Goal: Transaction & Acquisition: Download file/media

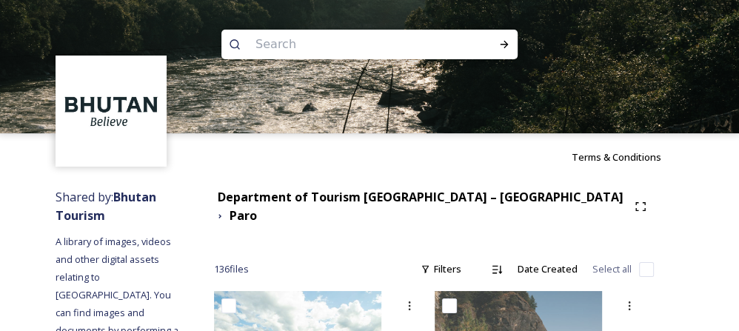
click at [264, 53] on input at bounding box center [349, 44] width 203 height 33
type input "Thimphu"
click at [505, 47] on icon at bounding box center [504, 45] width 12 height 12
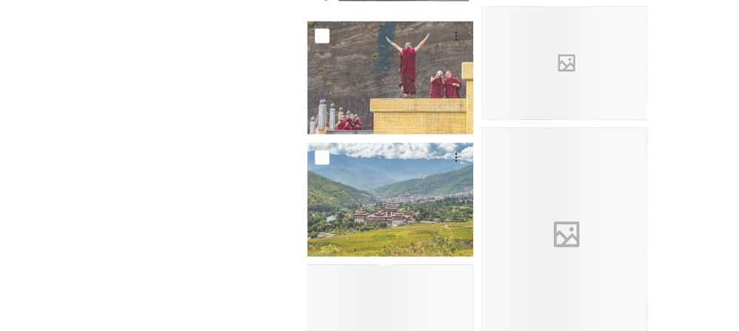
scroll to position [1912, 0]
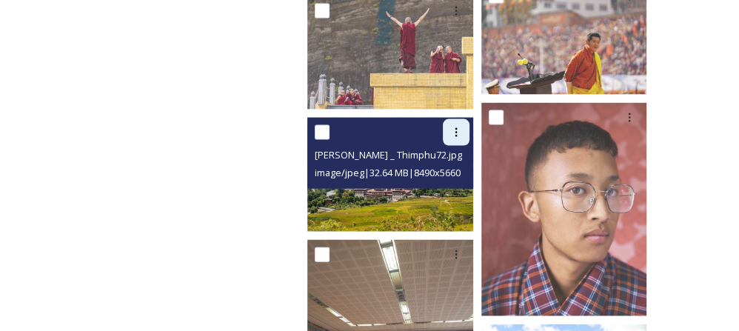
click at [450, 127] on icon at bounding box center [456, 133] width 12 height 12
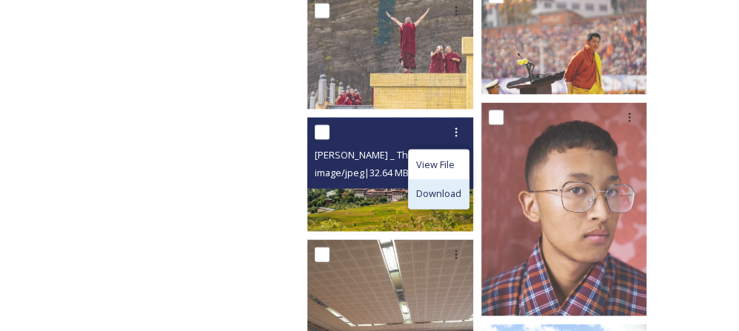
click at [427, 179] on div "Download" at bounding box center [439, 193] width 60 height 29
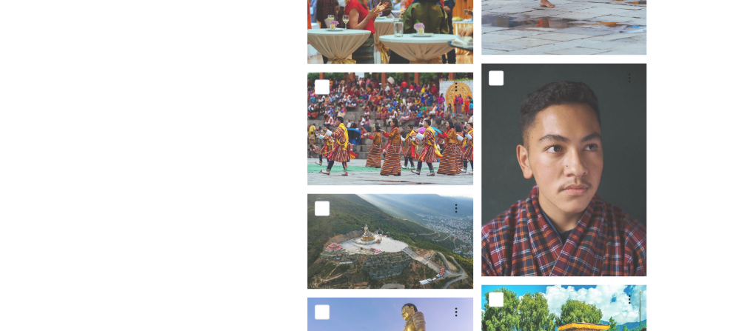
scroll to position [7861, 0]
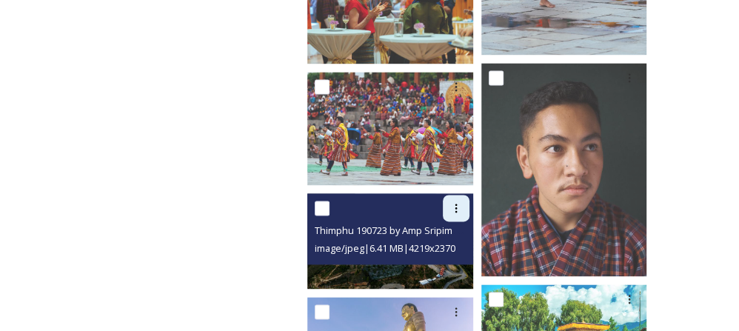
click at [443, 197] on div at bounding box center [456, 208] width 27 height 27
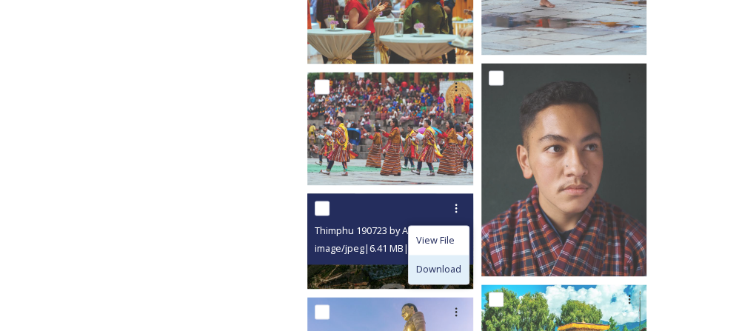
click at [435, 262] on span "Download" at bounding box center [438, 269] width 45 height 14
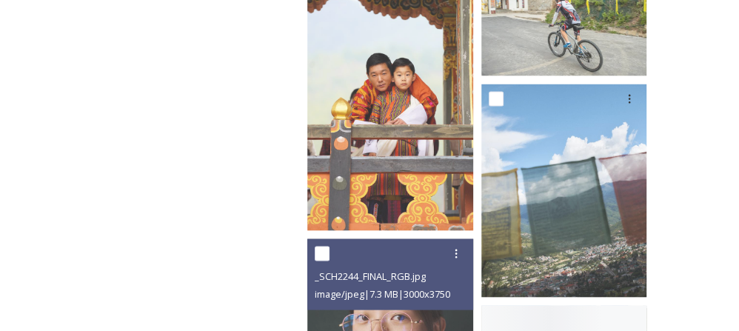
scroll to position [8424, 0]
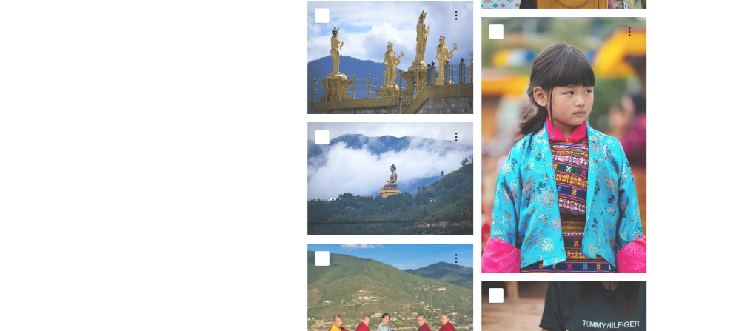
scroll to position [19760, 0]
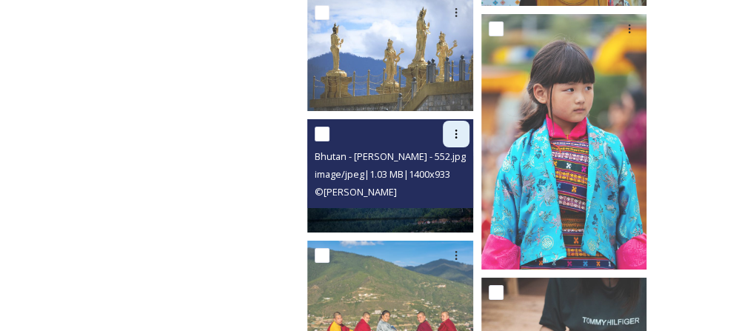
click at [453, 121] on div at bounding box center [456, 134] width 27 height 27
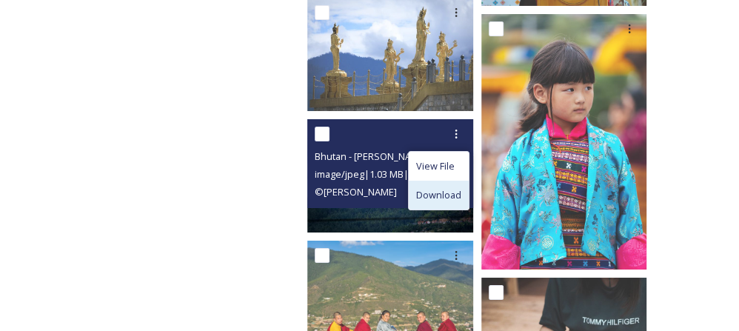
click at [426, 188] on span "Download" at bounding box center [438, 195] width 45 height 14
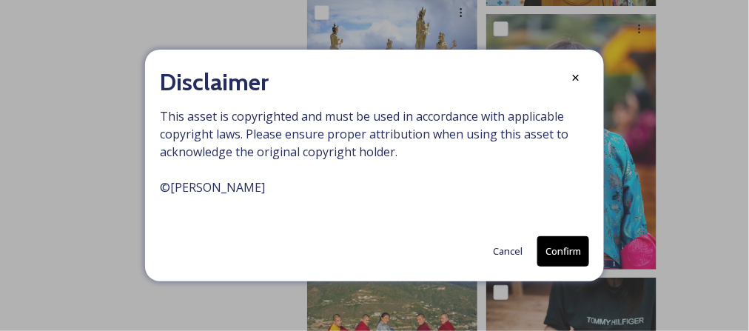
click at [554, 247] on button "Confirm" at bounding box center [564, 251] width 52 height 30
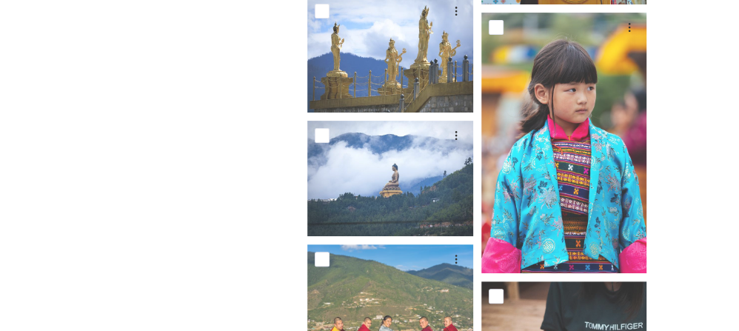
scroll to position [20164, 0]
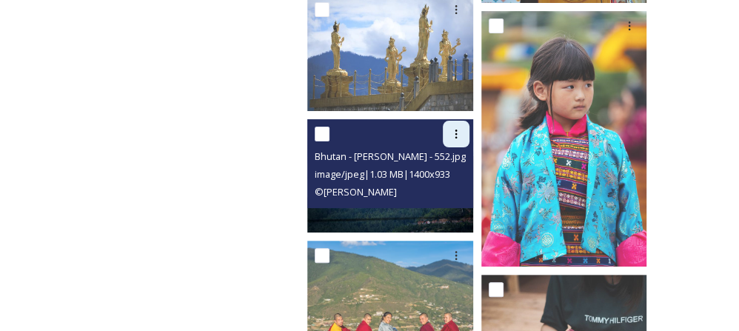
click at [450, 128] on icon at bounding box center [456, 134] width 12 height 12
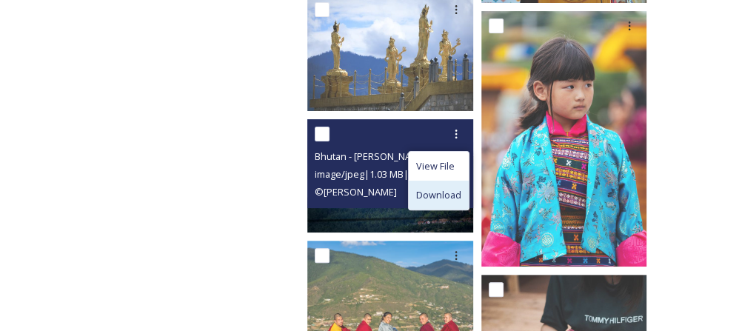
click at [437, 188] on span "Download" at bounding box center [438, 195] width 45 height 14
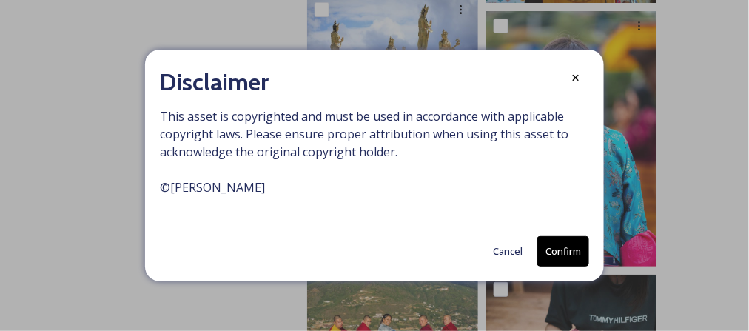
click at [564, 255] on button "Confirm" at bounding box center [564, 251] width 52 height 30
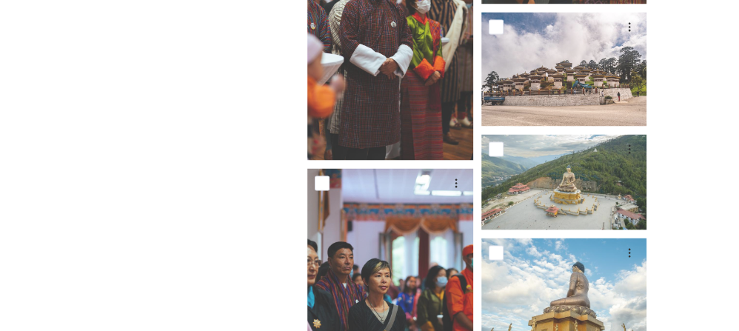
scroll to position [24882, 0]
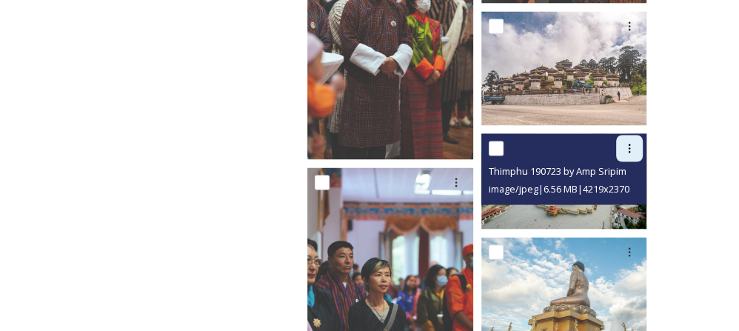
click at [626, 142] on icon at bounding box center [630, 148] width 12 height 12
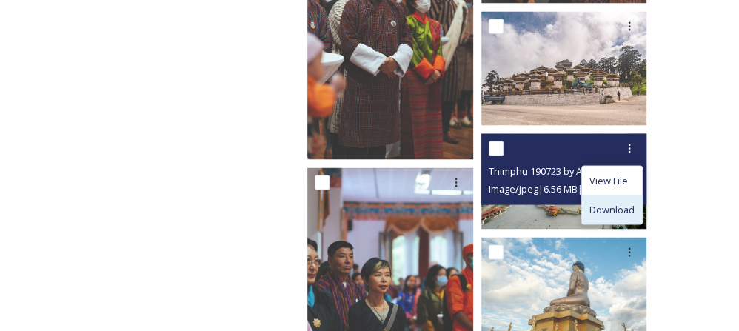
click at [603, 202] on span "Download" at bounding box center [612, 209] width 45 height 14
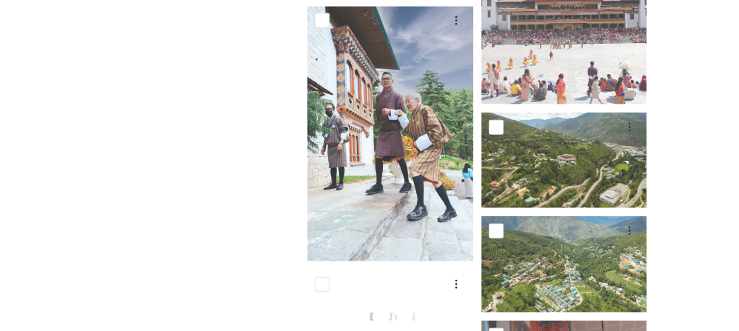
scroll to position [25475, 0]
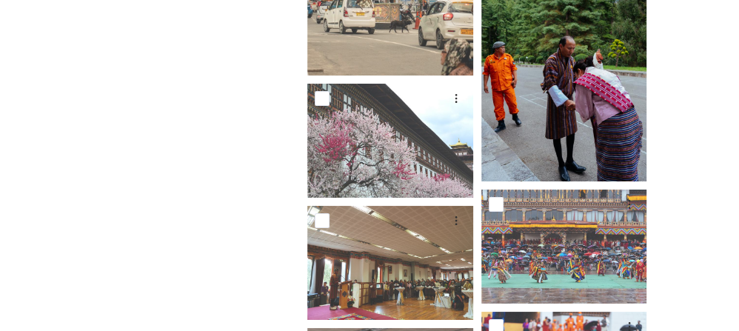
scroll to position [26609, 0]
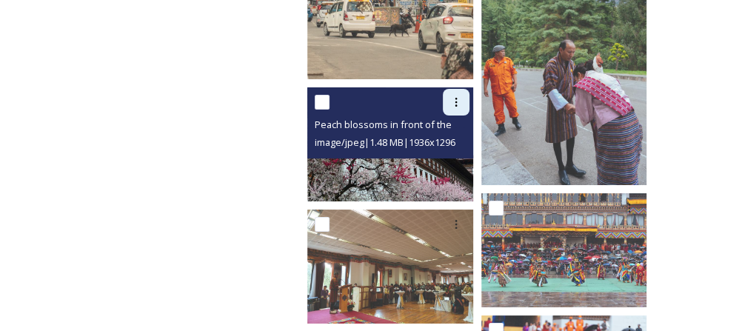
click at [450, 96] on icon at bounding box center [456, 102] width 12 height 12
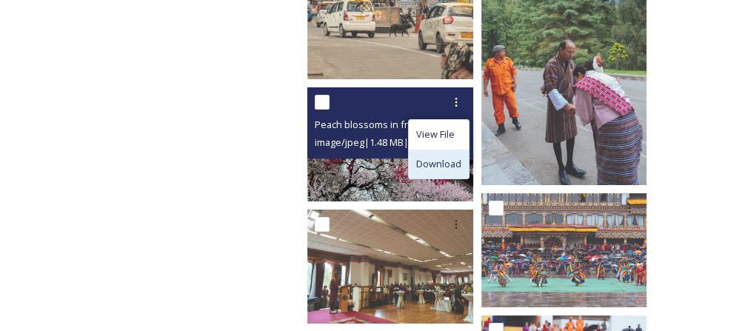
click at [440, 157] on span "Download" at bounding box center [438, 164] width 45 height 14
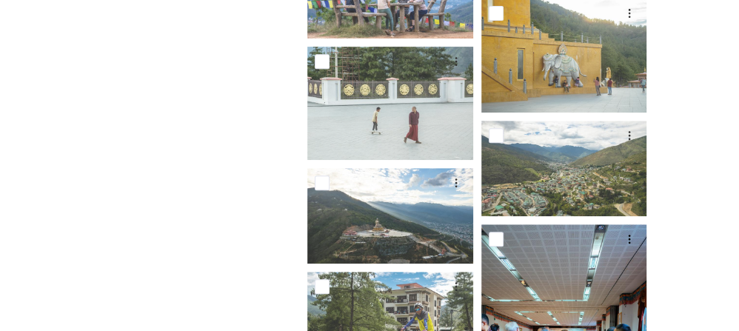
scroll to position [30290, 0]
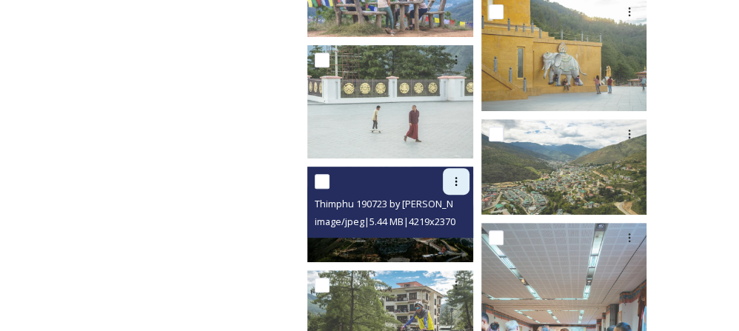
click at [450, 176] on icon at bounding box center [456, 182] width 12 height 12
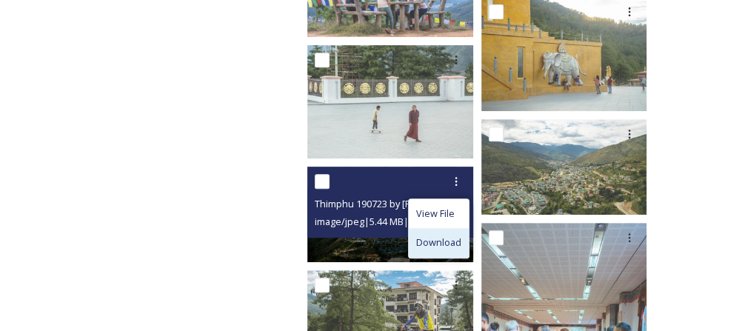
click at [438, 236] on span "Download" at bounding box center [438, 243] width 45 height 14
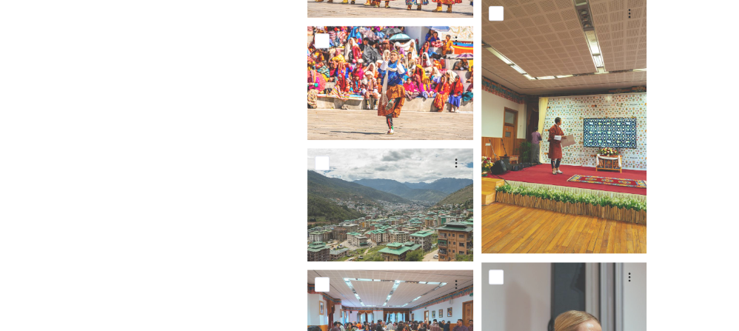
scroll to position [30778, 0]
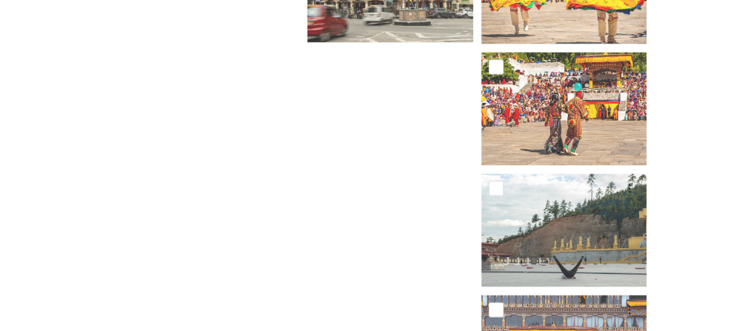
scroll to position [48051, 0]
